Goal: Task Accomplishment & Management: Use online tool/utility

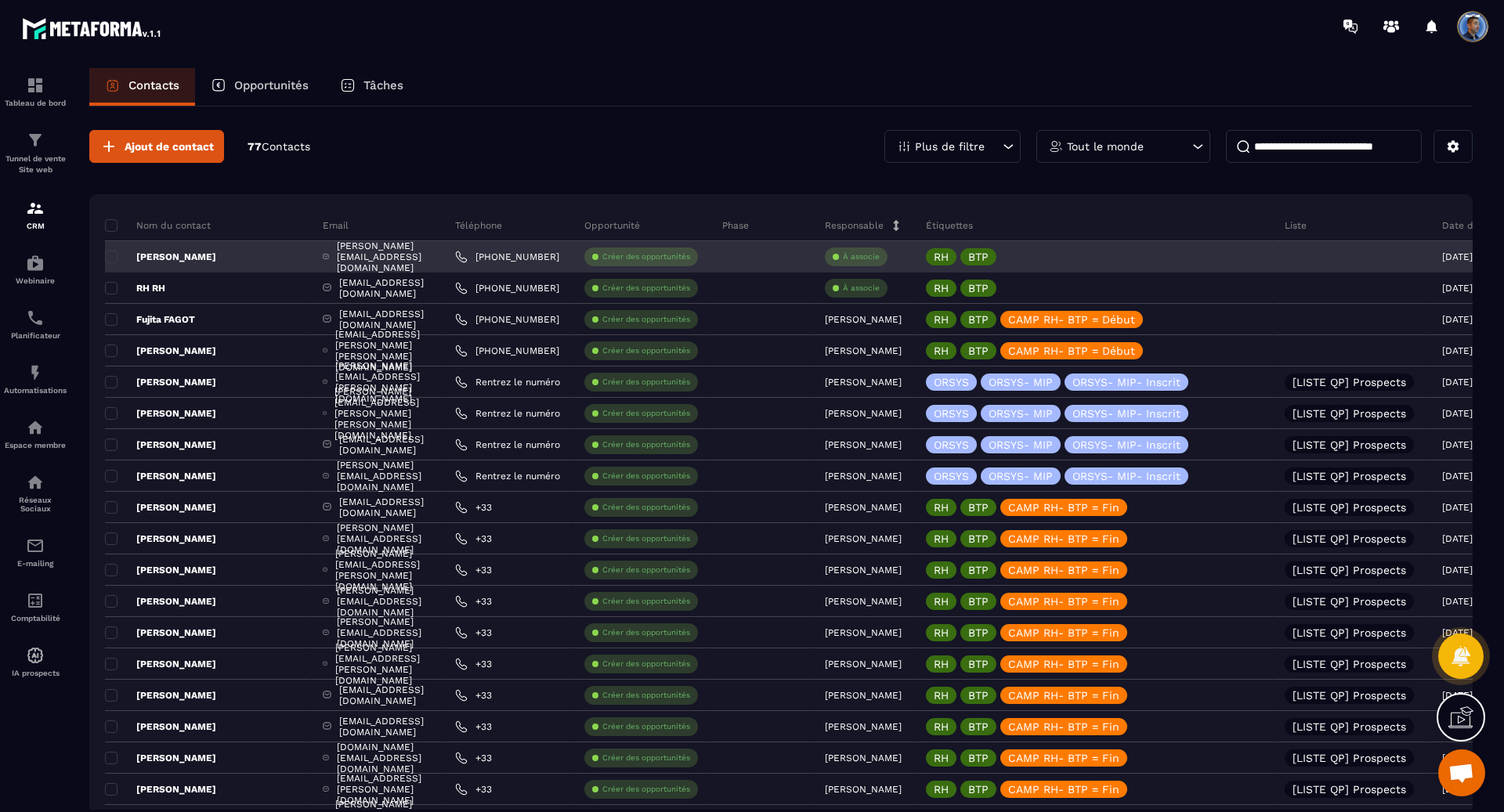
scroll to position [682, 0]
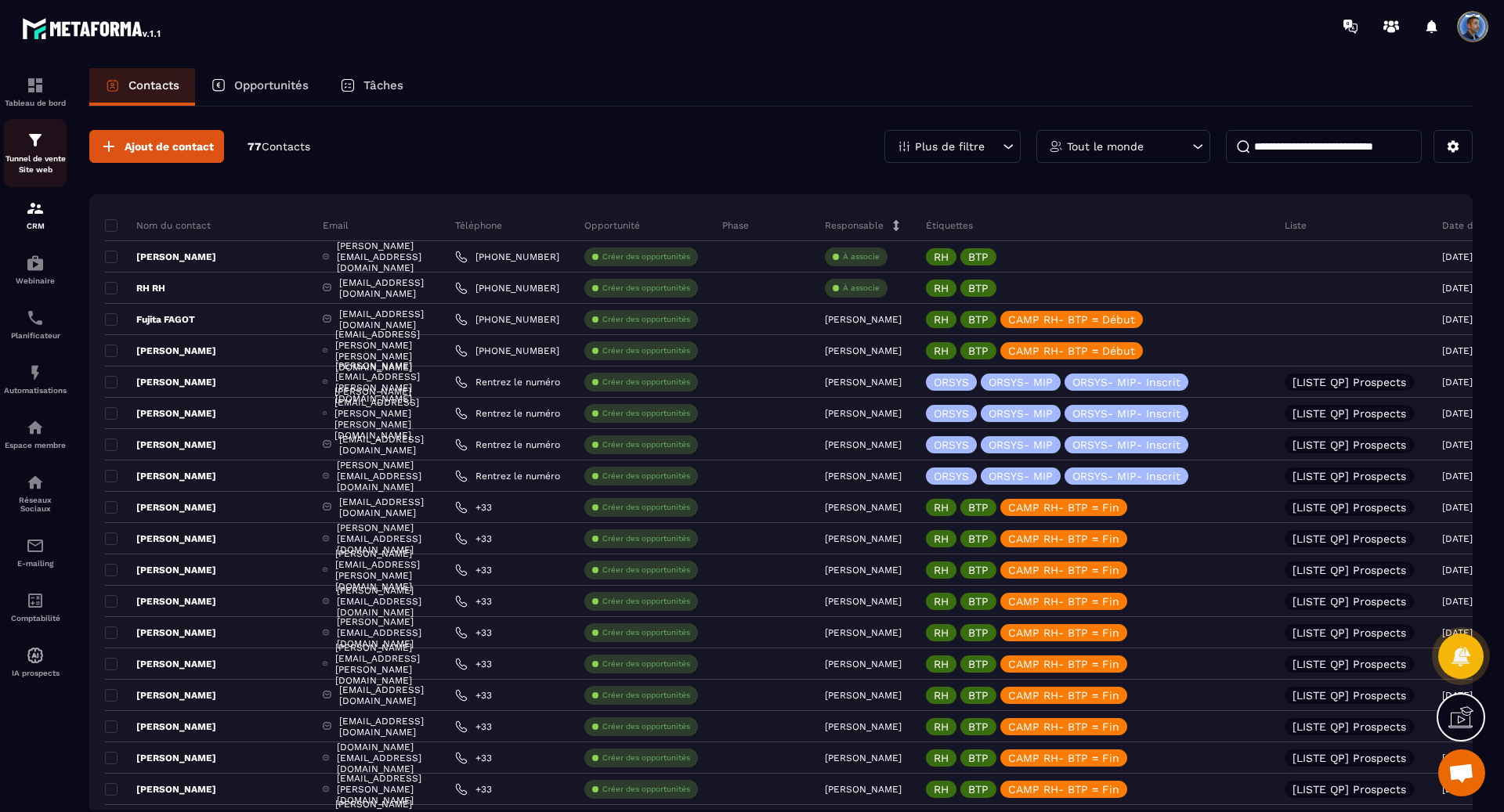
click at [36, 152] on div "Tunnel de vente Site web" at bounding box center [36, 153] width 63 height 45
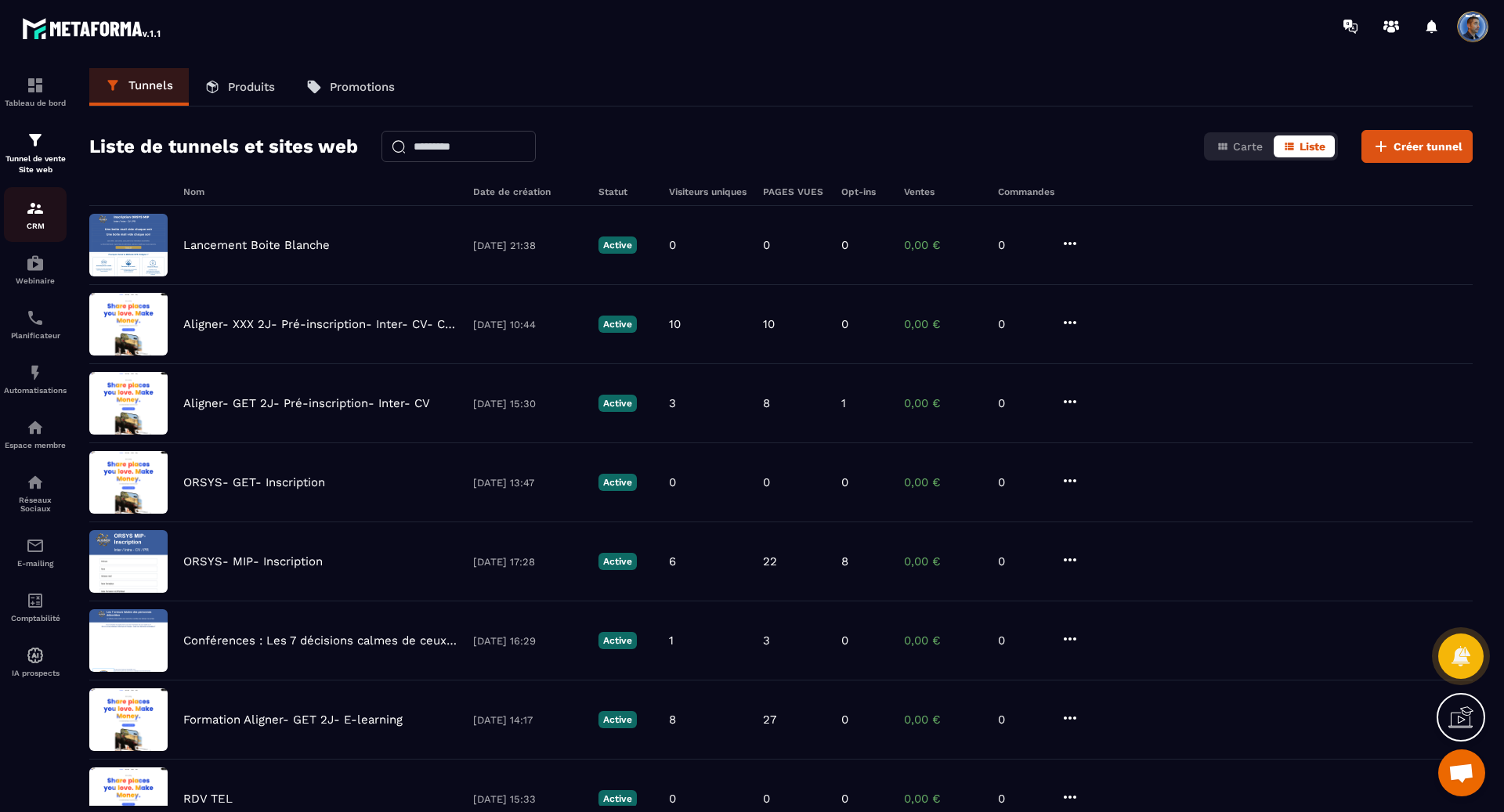
click at [44, 225] on p "CRM" at bounding box center [36, 226] width 63 height 8
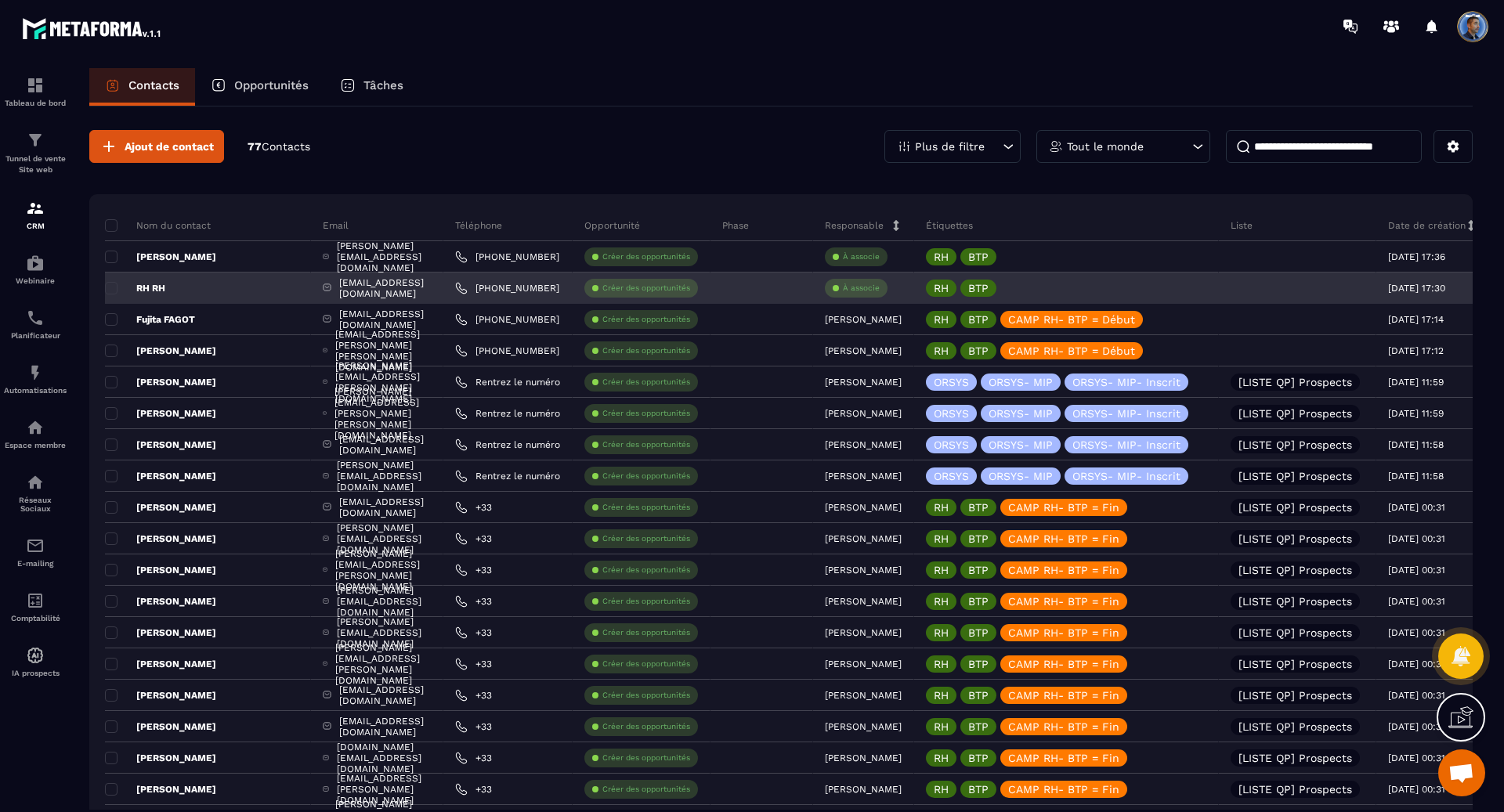
click at [880, 283] on p "À associe" at bounding box center [861, 288] width 36 height 11
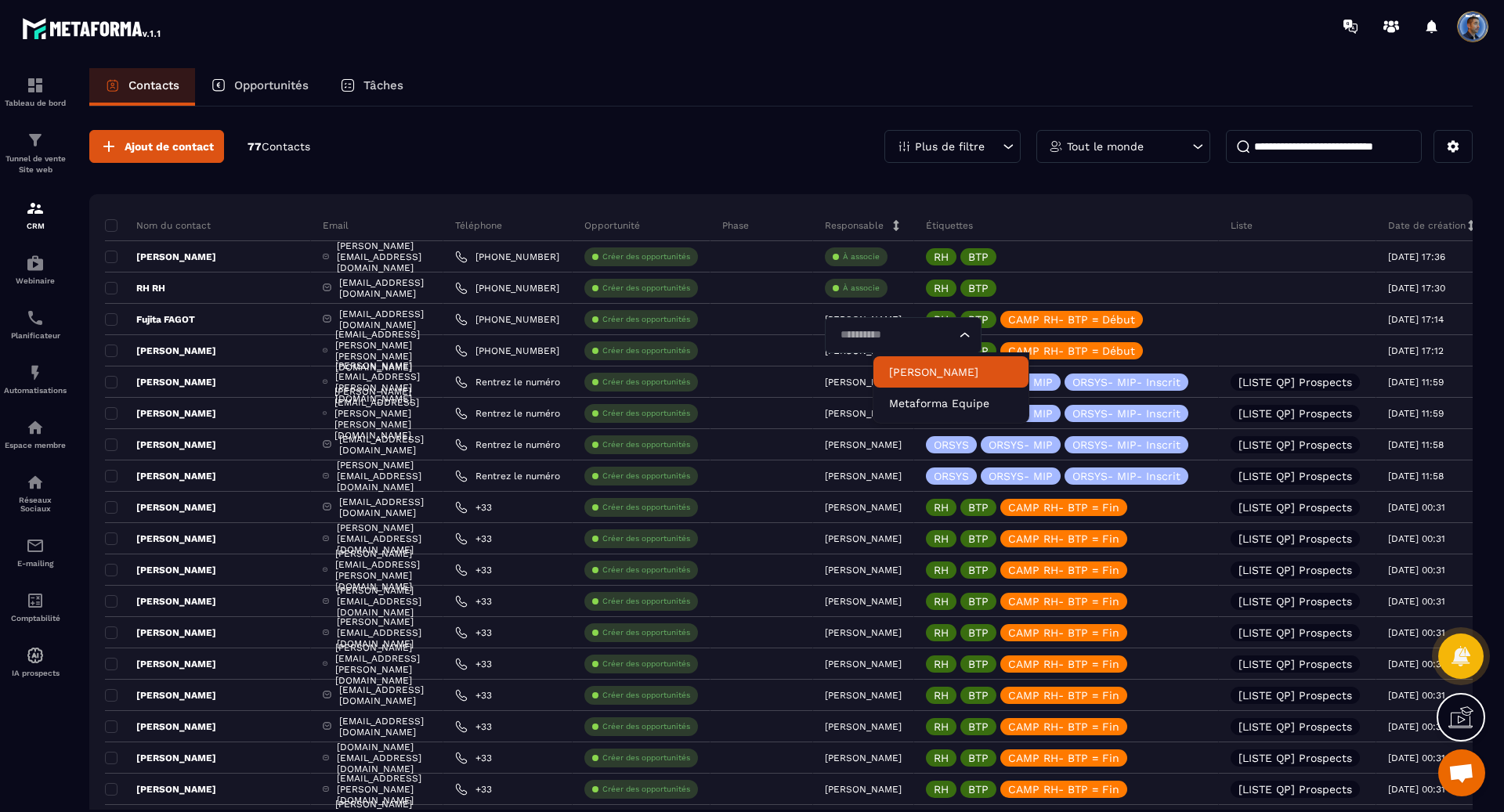
click at [922, 370] on p "[PERSON_NAME]" at bounding box center [950, 372] width 123 height 16
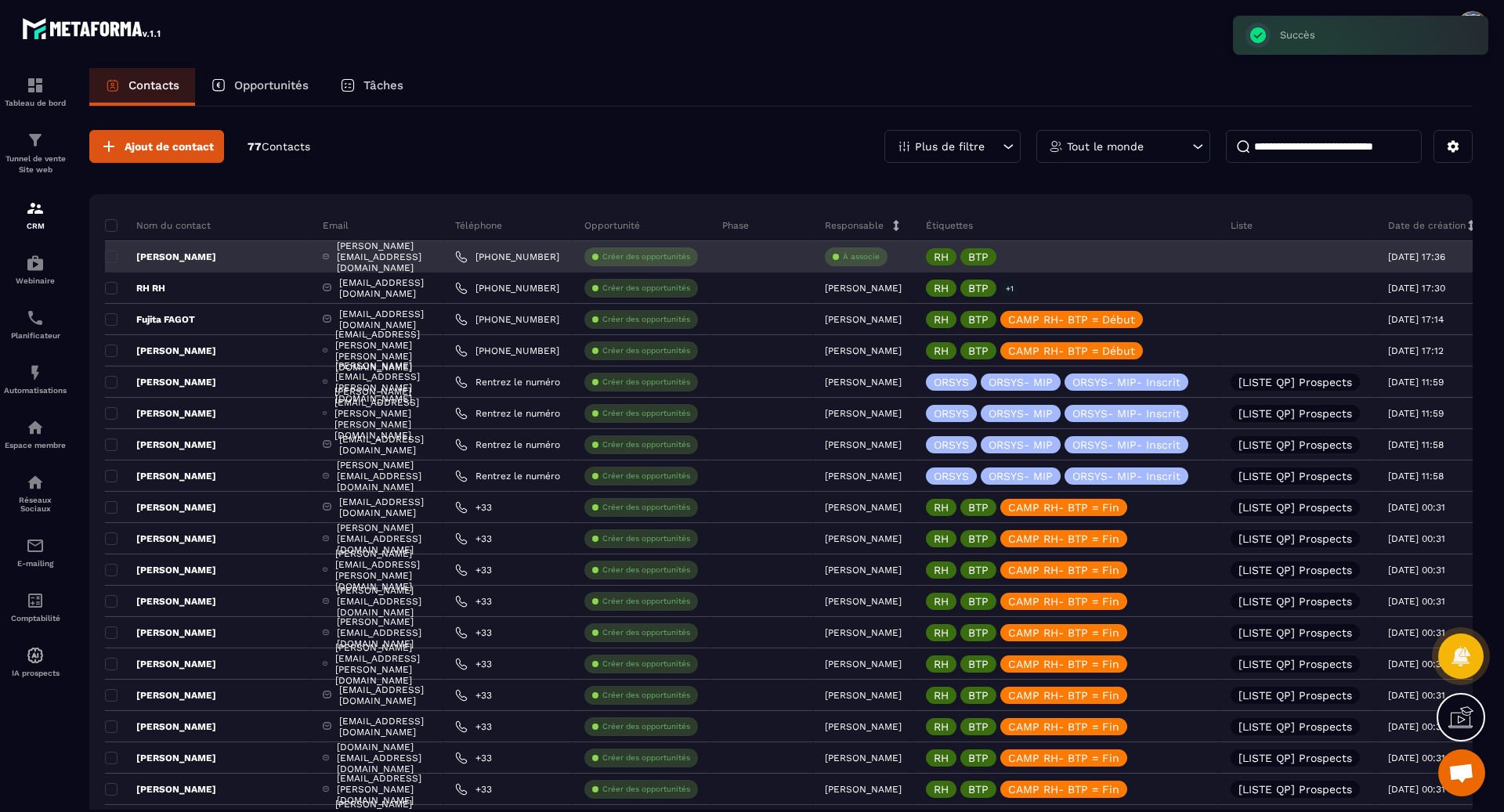
click at [880, 256] on p "À associe" at bounding box center [861, 257] width 36 height 11
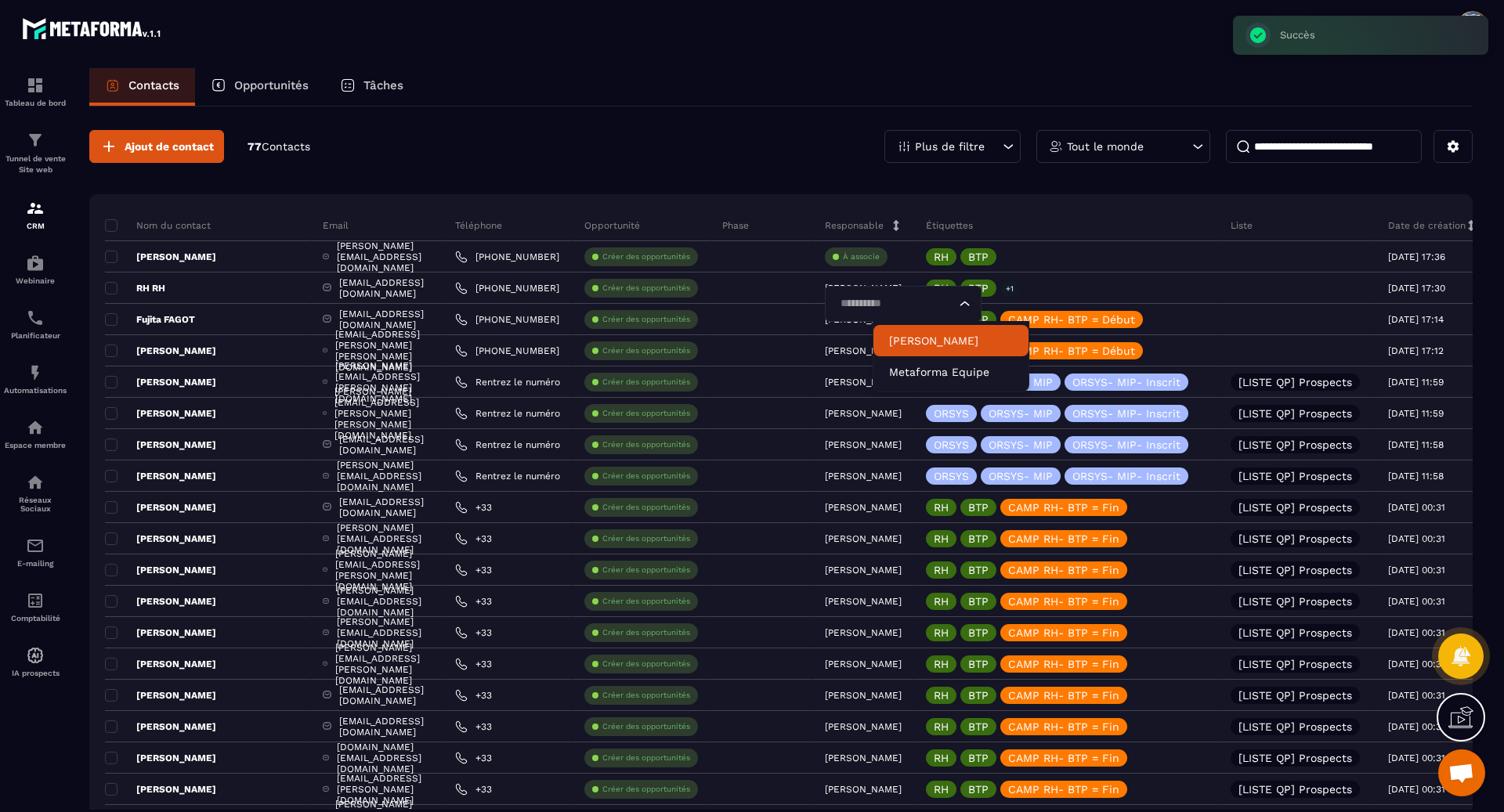
click at [915, 335] on p "[PERSON_NAME]" at bounding box center [950, 340] width 123 height 16
